Goal: Information Seeking & Learning: Understand process/instructions

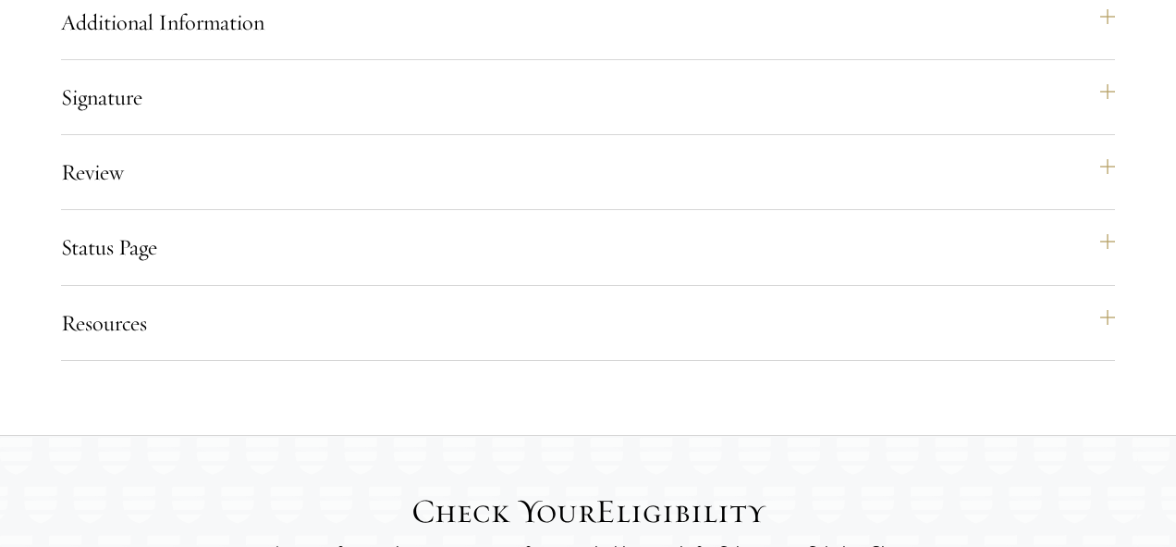
scroll to position [2267, 0]
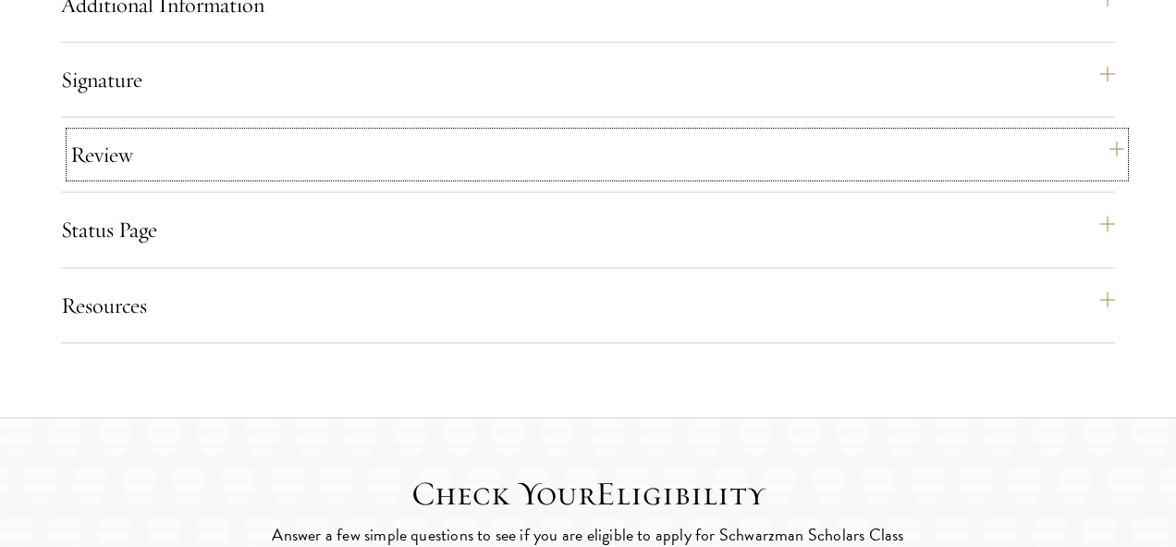
click at [122, 177] on button "Review" at bounding box center [597, 154] width 1054 height 44
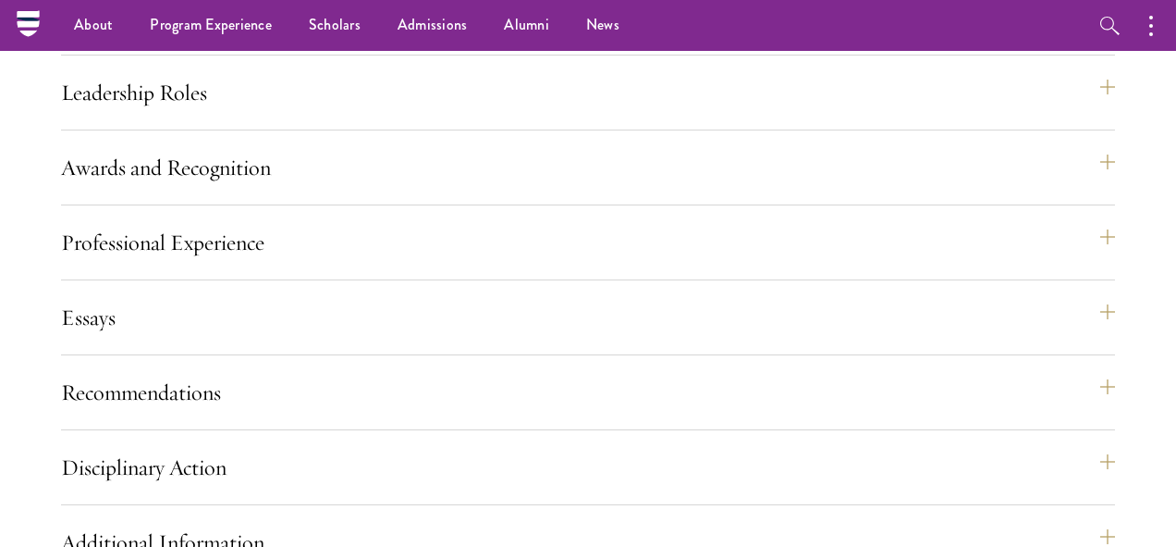
scroll to position [1725, 0]
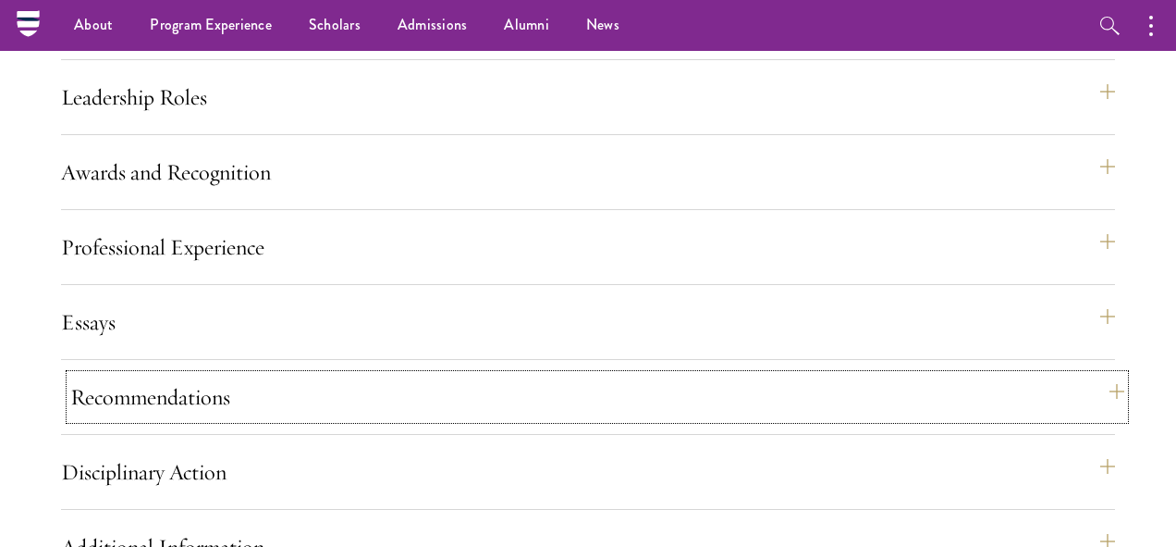
click at [224, 419] on button "Recommendations" at bounding box center [597, 397] width 1054 height 44
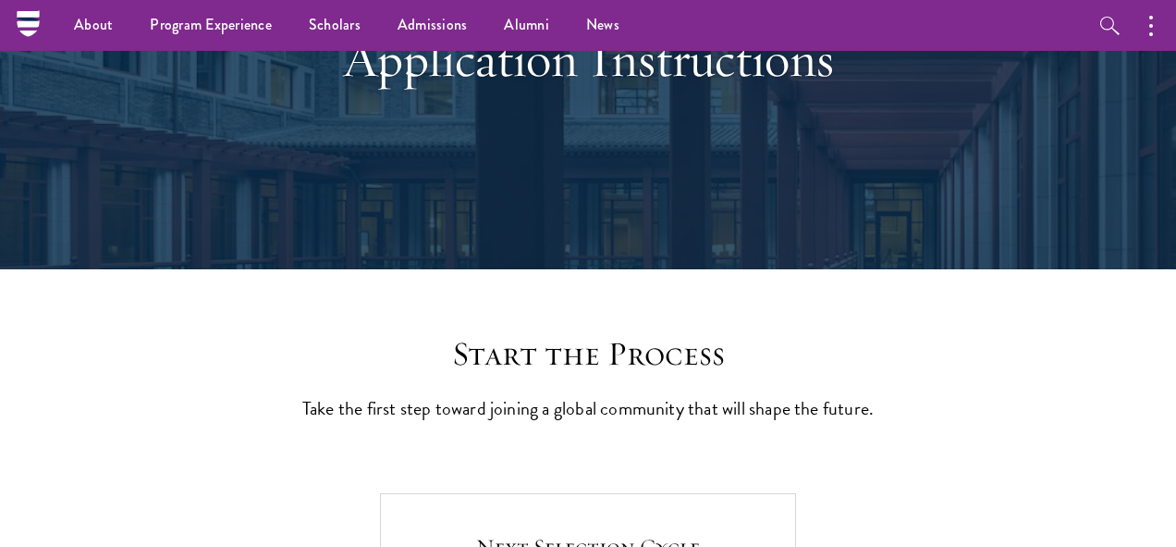
scroll to position [0, 0]
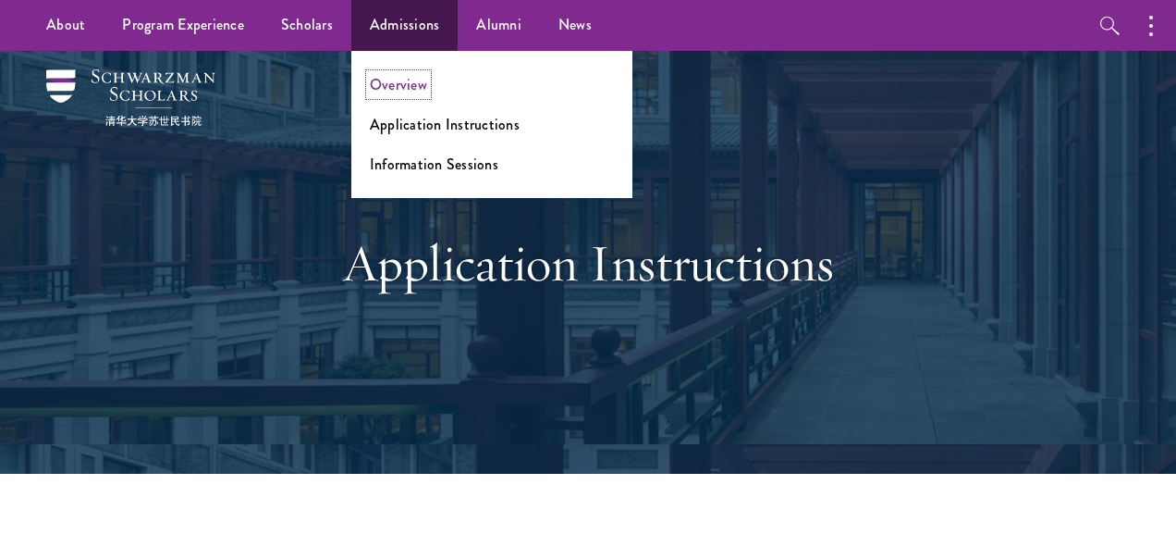
click at [419, 86] on link "Overview" at bounding box center [398, 84] width 57 height 21
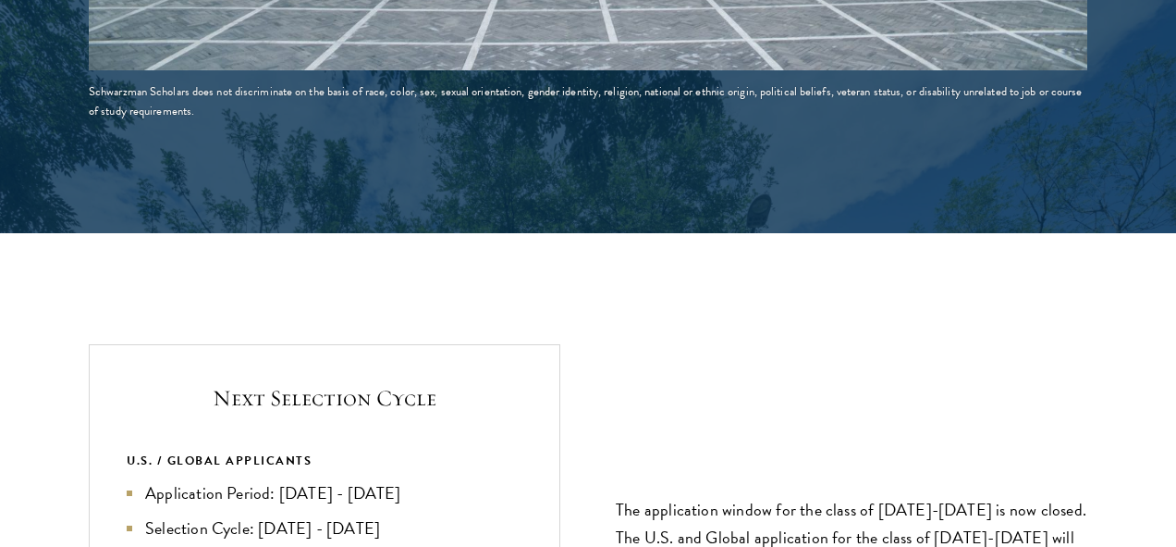
scroll to position [3632, 0]
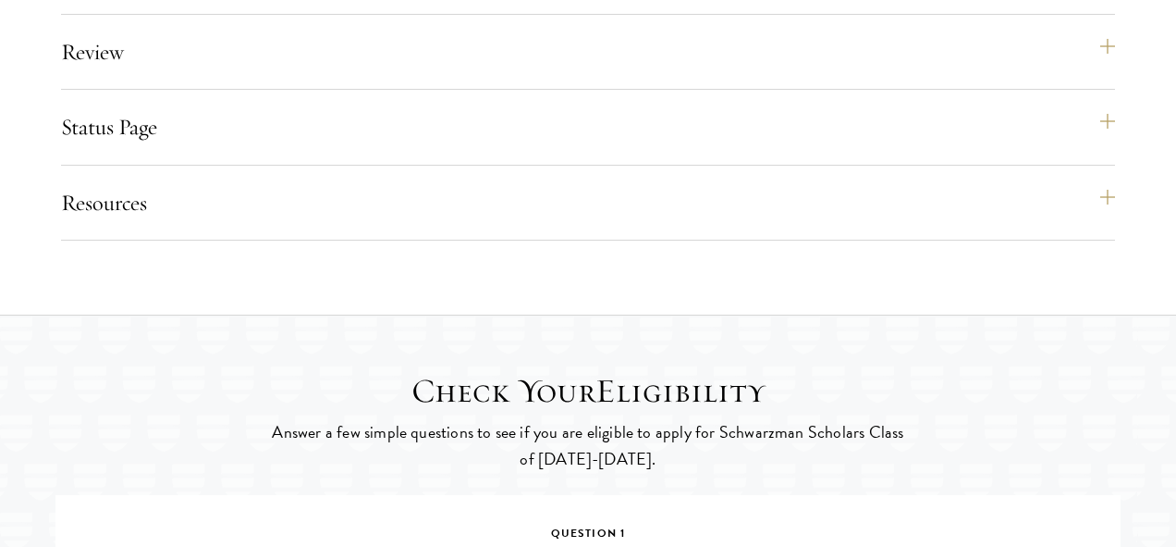
scroll to position [2375, 0]
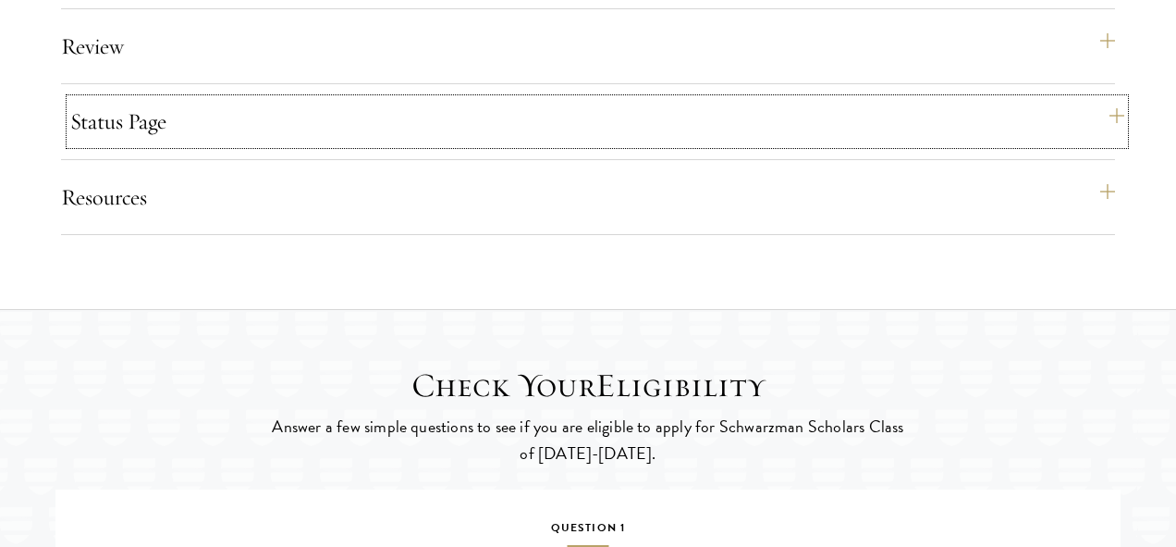
click at [147, 143] on button "Status Page" at bounding box center [597, 121] width 1054 height 44
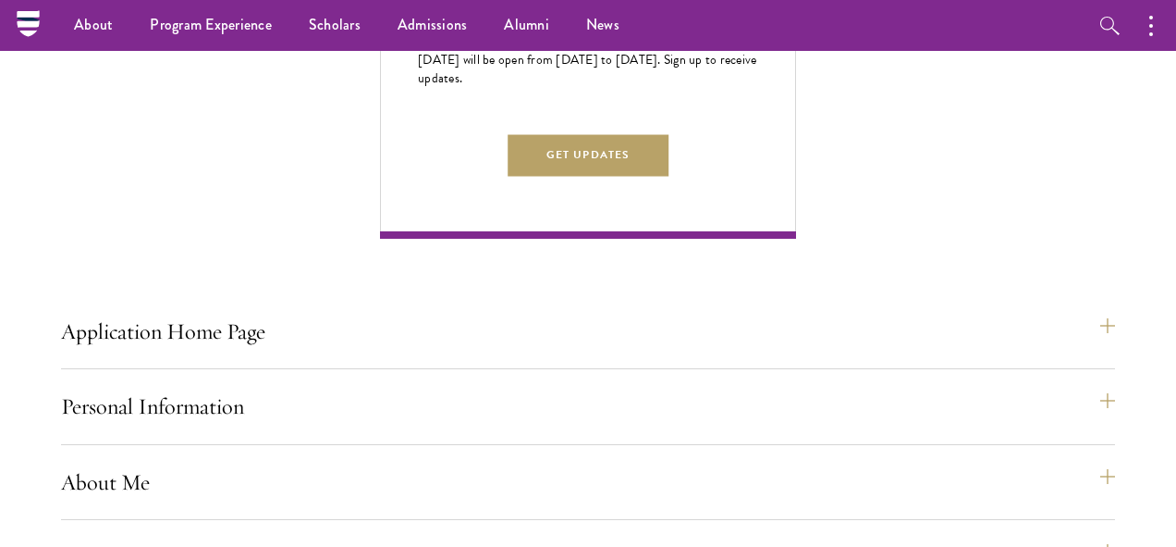
scroll to position [0, 0]
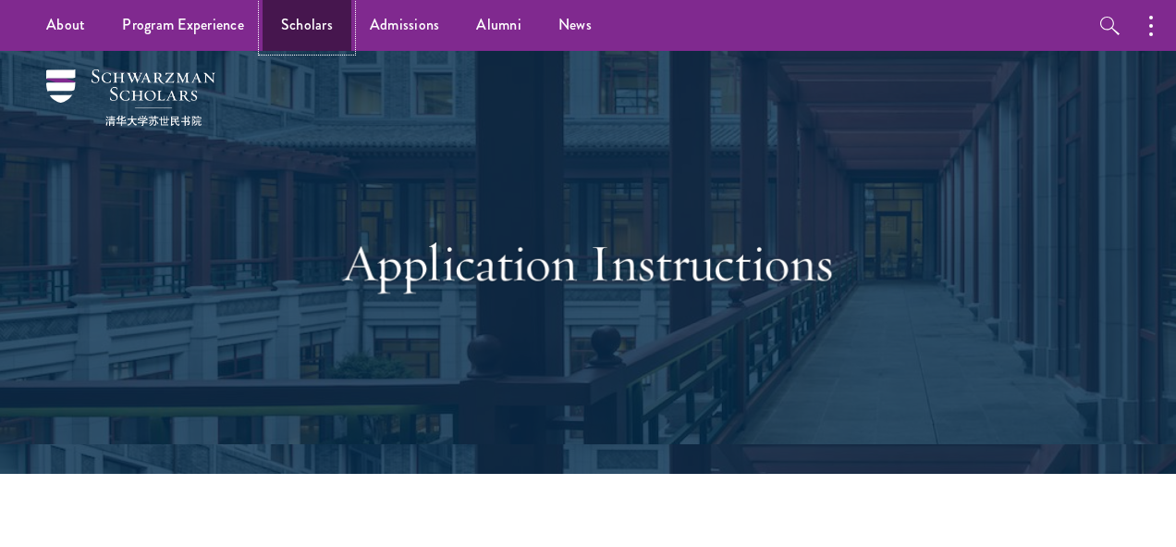
click at [327, 27] on link "Scholars" at bounding box center [307, 25] width 89 height 51
